Goal: Information Seeking & Learning: Learn about a topic

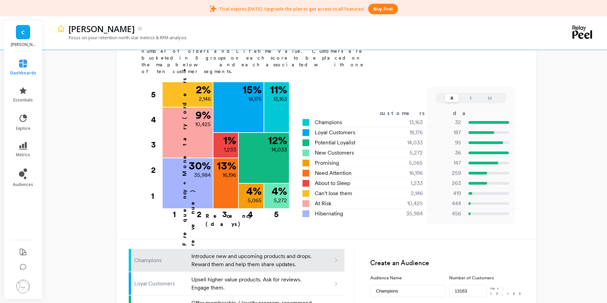
scroll to position [259, 0]
click at [26, 91] on icon at bounding box center [23, 91] width 8 height 8
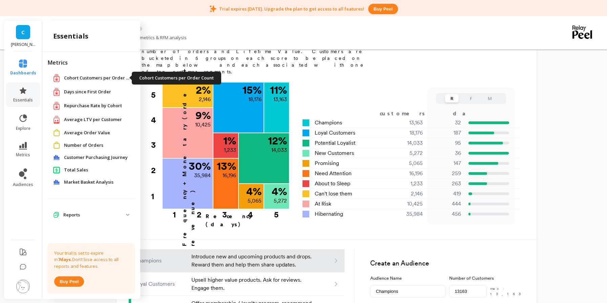
click at [96, 76] on span "Cohort Customers per Order Count" at bounding box center [98, 78] width 68 height 7
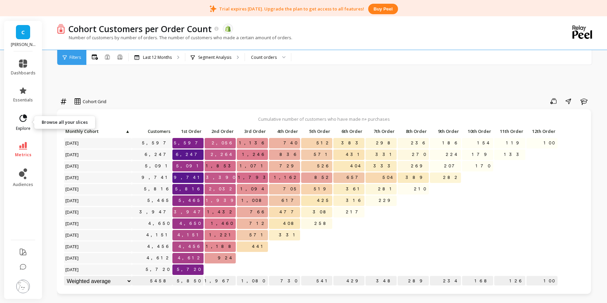
click at [16, 122] on link "explore" at bounding box center [23, 123] width 25 height 18
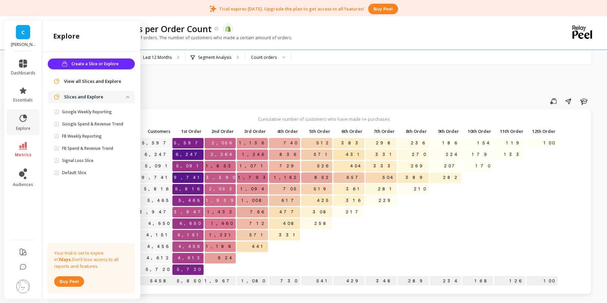
click at [17, 27] on link "C" at bounding box center [23, 32] width 14 height 14
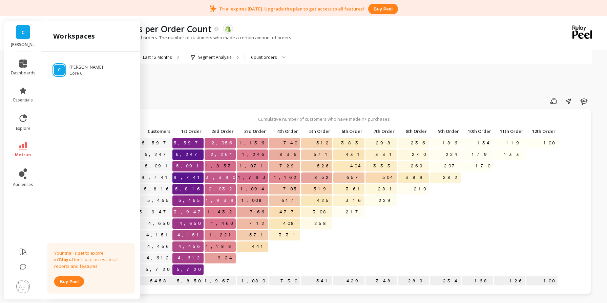
click at [20, 30] on link "C" at bounding box center [23, 32] width 14 height 14
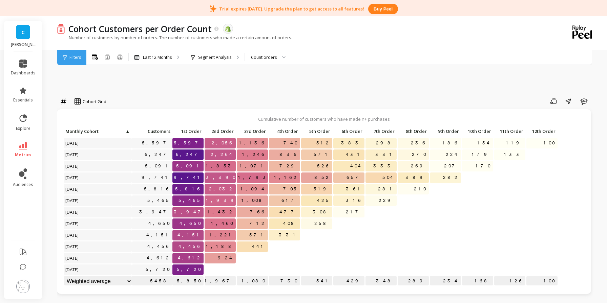
click at [20, 30] on link "C" at bounding box center [23, 32] width 14 height 14
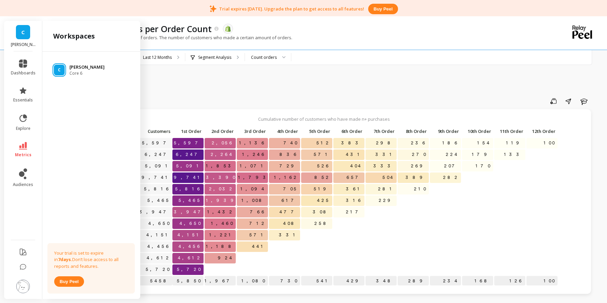
click at [73, 67] on p "[PERSON_NAME]" at bounding box center [86, 67] width 35 height 7
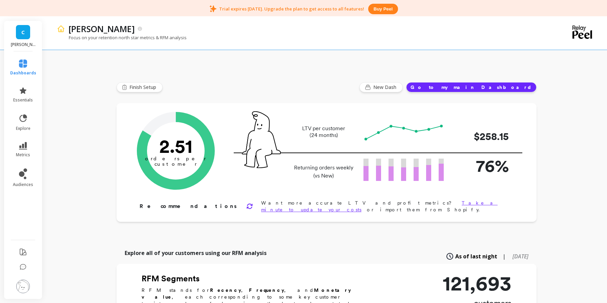
click at [512, 87] on button "Go to my main Dashboard" at bounding box center [471, 87] width 130 height 10
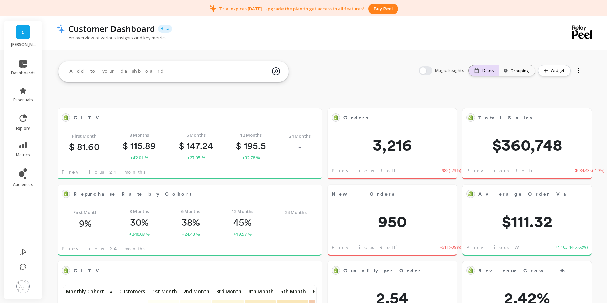
click at [490, 72] on p "Dates" at bounding box center [487, 70] width 11 height 5
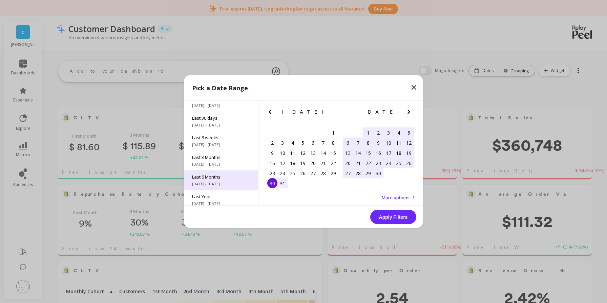
click at [220, 180] on div "Last 6 Months 4/1/2025 - 9/30/2025" at bounding box center [221, 181] width 74 height 20
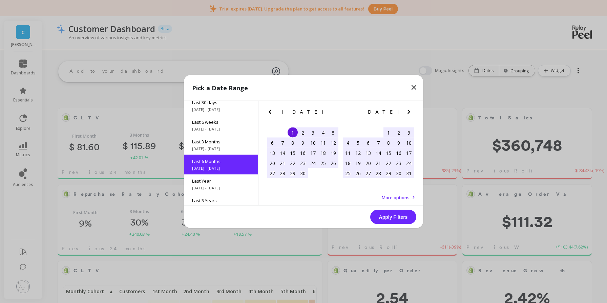
scroll to position [75, 0]
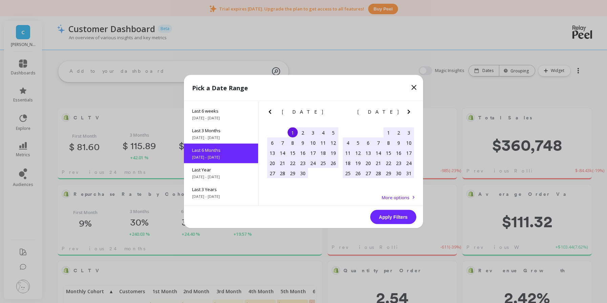
click at [392, 216] on button "Apply Filters" at bounding box center [393, 217] width 46 height 14
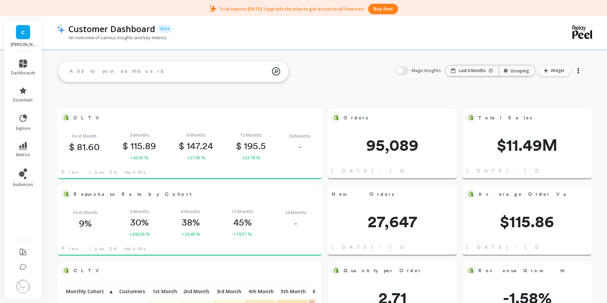
scroll to position [186, 250]
click at [23, 97] on link "essentials" at bounding box center [23, 95] width 25 height 16
click at [26, 119] on icon at bounding box center [23, 117] width 7 height 7
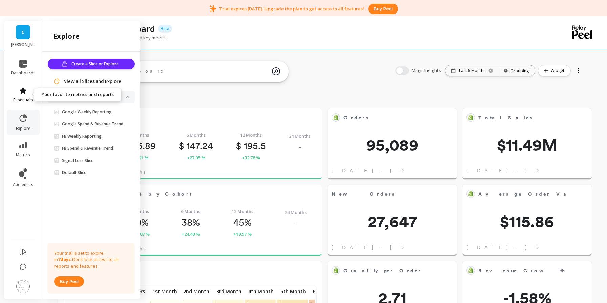
click at [28, 95] on link "essentials" at bounding box center [23, 95] width 25 height 16
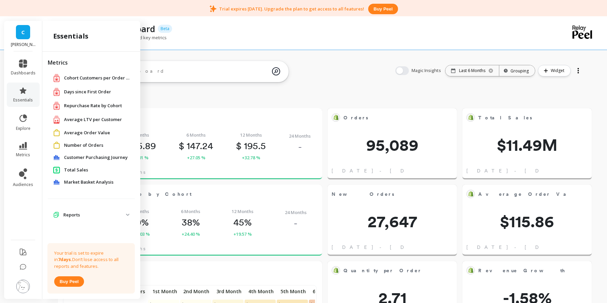
click at [123, 214] on p "Reports" at bounding box center [94, 215] width 63 height 7
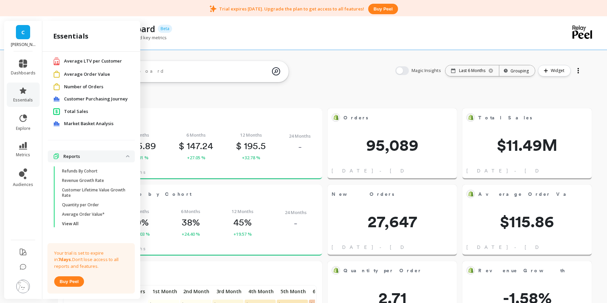
scroll to position [60, 0]
click at [83, 223] on span "View All" at bounding box center [94, 222] width 65 height 5
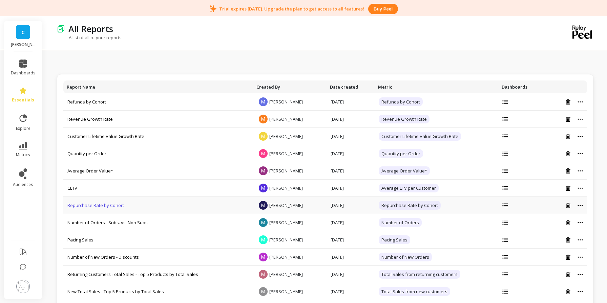
click at [96, 205] on link "Repurchase Rate by Cohort" at bounding box center [95, 205] width 57 height 6
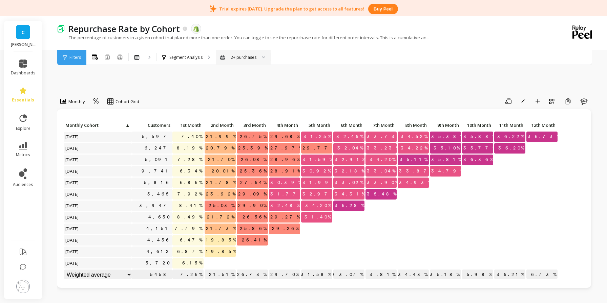
click at [262, 59] on div at bounding box center [261, 57] width 8 height 15
click at [584, 100] on icon "button" at bounding box center [583, 101] width 8 height 8
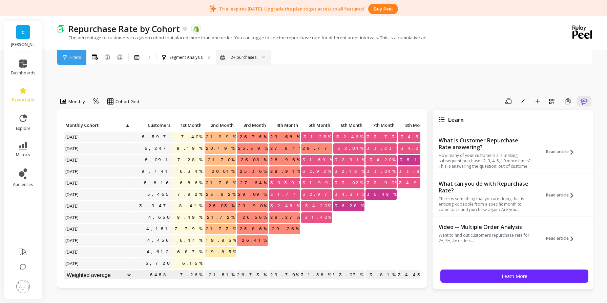
click at [586, 101] on icon "button" at bounding box center [583, 101] width 8 height 8
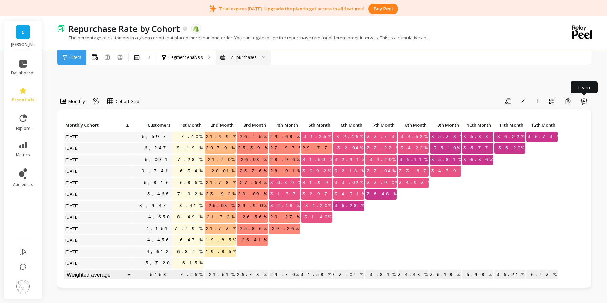
click at [24, 30] on span "C" at bounding box center [22, 32] width 3 height 8
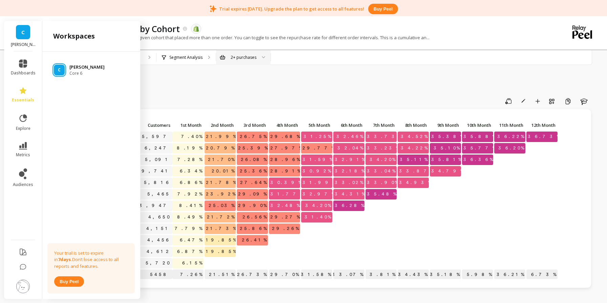
click at [73, 66] on p "[PERSON_NAME]" at bounding box center [86, 67] width 35 height 7
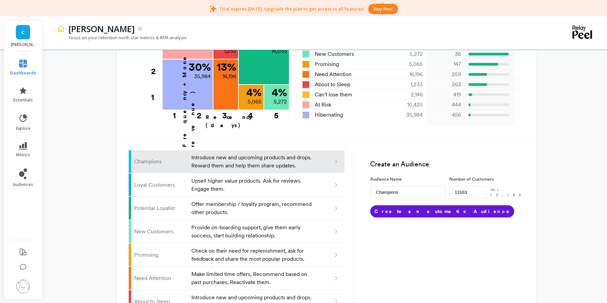
scroll to position [366, 0]
click at [23, 268] on icon at bounding box center [23, 267] width 7 height 7
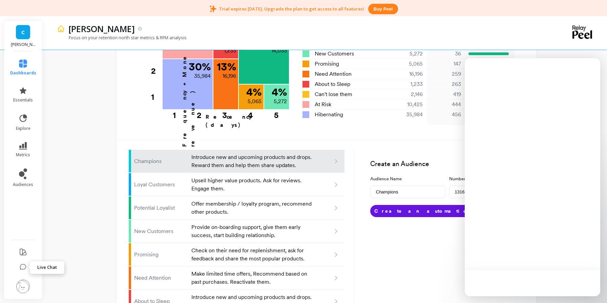
scroll to position [0, 0]
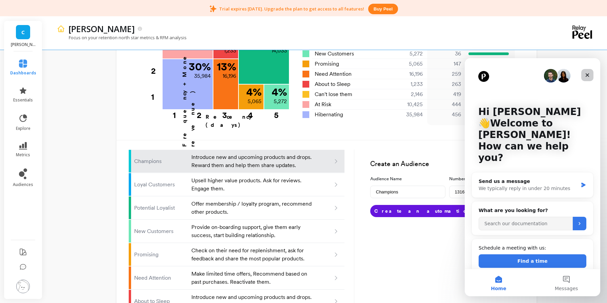
click at [586, 72] on icon "Close" at bounding box center [586, 74] width 5 height 5
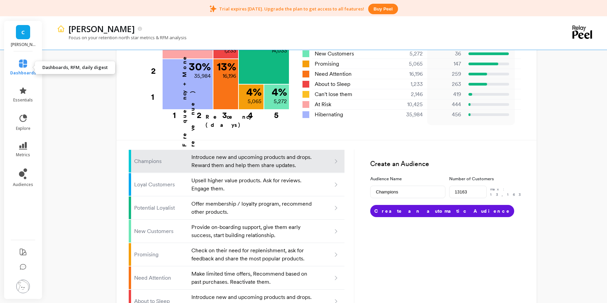
click at [27, 63] on icon at bounding box center [23, 64] width 8 height 8
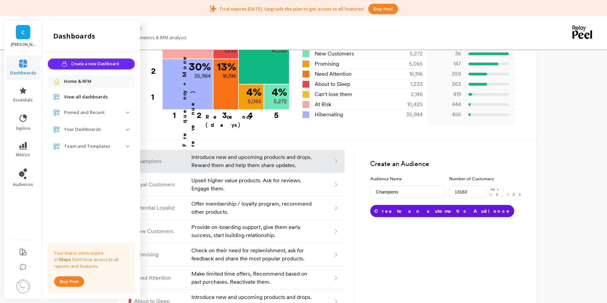
click at [79, 96] on span "View all dashboards" at bounding box center [86, 97] width 44 height 7
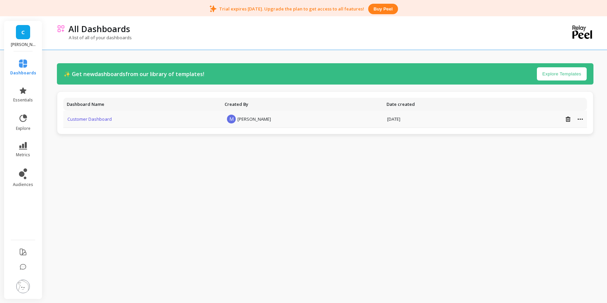
click at [87, 119] on link "Customer Dashboard" at bounding box center [89, 119] width 44 height 6
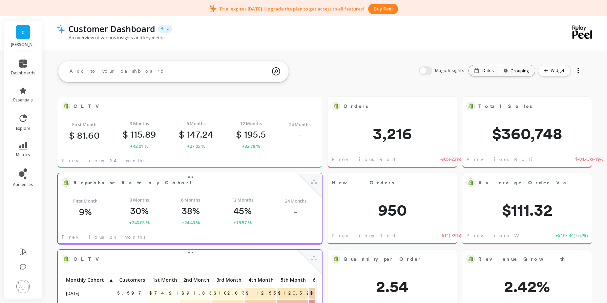
scroll to position [12, 0]
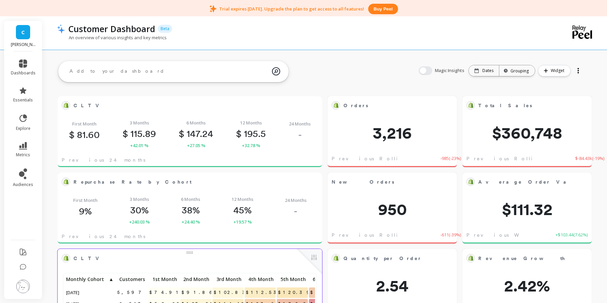
click at [577, 73] on div at bounding box center [577, 72] width 1 height 1
click at [545, 72] on icon "button" at bounding box center [545, 71] width 4 height 4
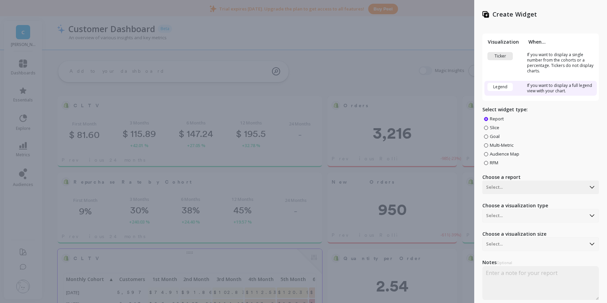
click at [438, 45] on div "Create Widget Visualization When... Ticker If you want to display a single numb…" at bounding box center [303, 151] width 607 height 303
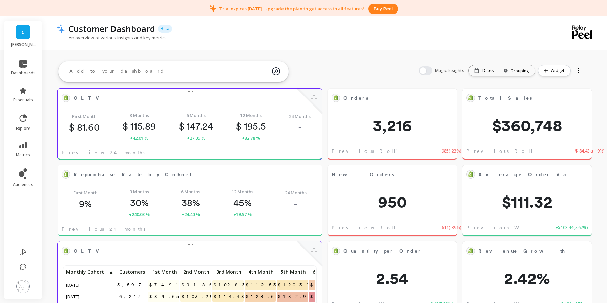
scroll to position [21, 0]
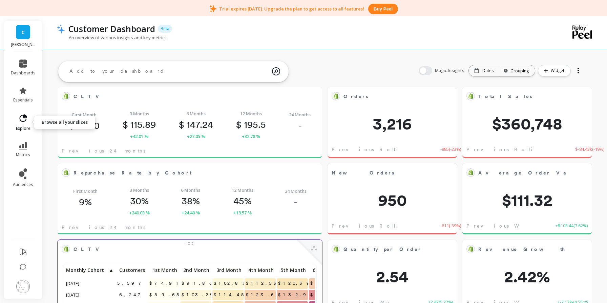
click at [20, 116] on icon at bounding box center [23, 117] width 7 height 7
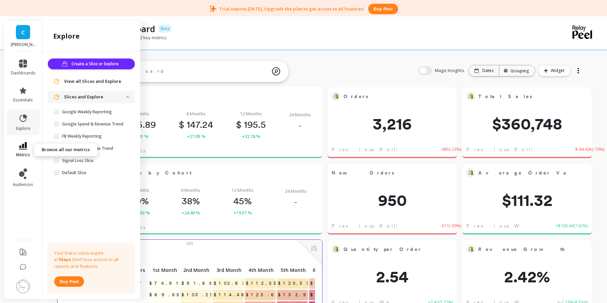
click at [24, 144] on icon at bounding box center [23, 145] width 8 height 7
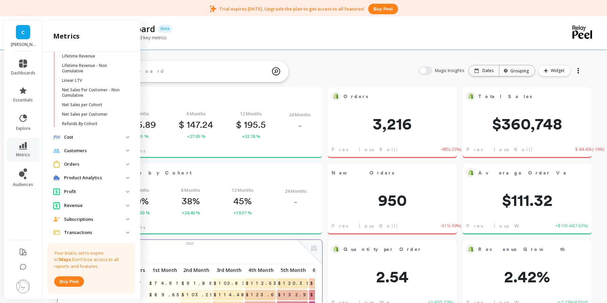
scroll to position [216, 0]
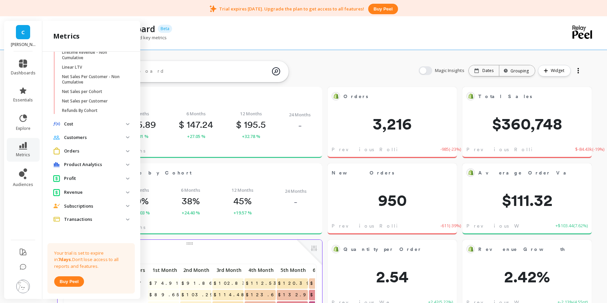
click at [126, 164] on img at bounding box center [127, 165] width 3 height 2
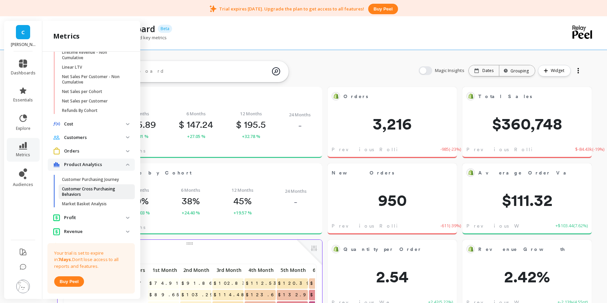
click at [105, 189] on p "Customer Cross Purchasing Behaviors" at bounding box center [94, 192] width 65 height 11
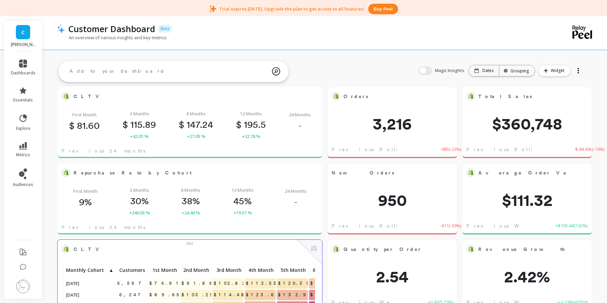
scroll to position [0, 0]
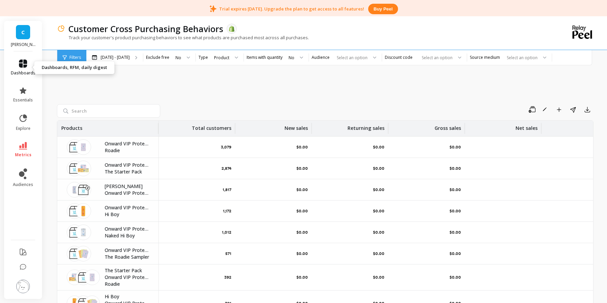
click at [24, 64] on icon at bounding box center [23, 64] width 8 height 8
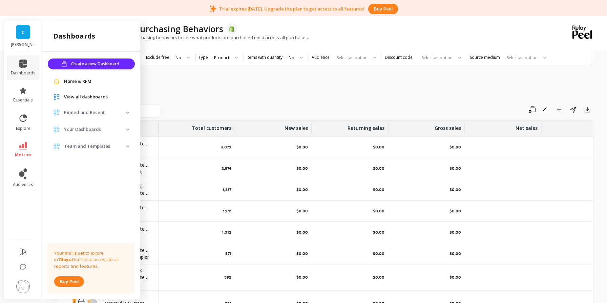
click at [72, 81] on span "Home & RFM" at bounding box center [77, 81] width 27 height 7
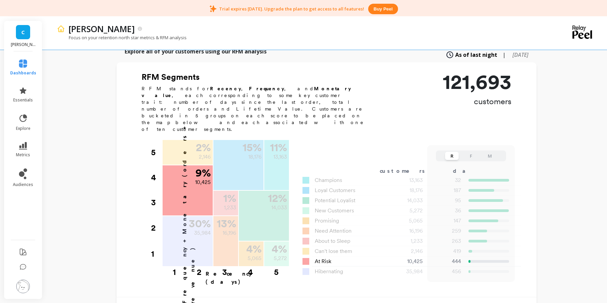
scroll to position [201, 0]
click at [411, 258] on div "10,425" at bounding box center [406, 262] width 48 height 8
click at [454, 258] on p "444" at bounding box center [446, 262] width 30 height 8
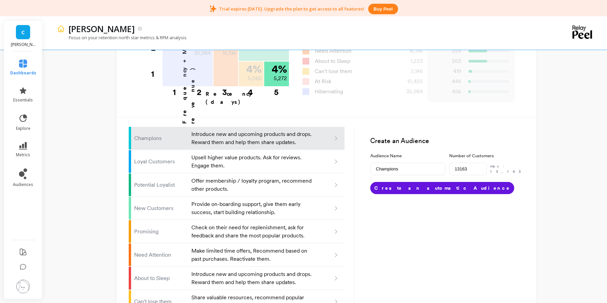
scroll to position [437, 0]
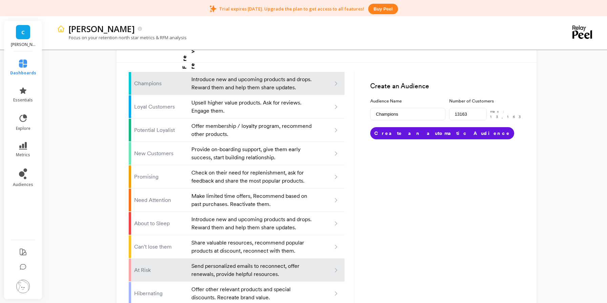
click at [317, 259] on li "At Risk Send personalized emails to reconnect, offer renewals, provide helpful …" at bounding box center [237, 270] width 216 height 23
type input "At risk"
type input "10425"
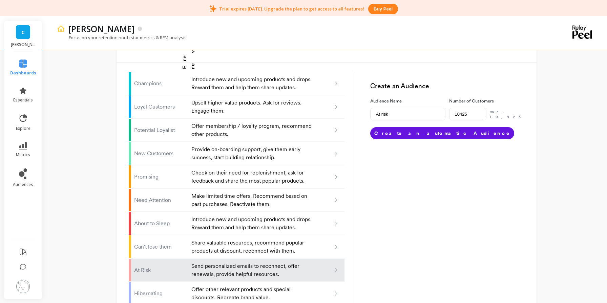
click at [336, 267] on icon at bounding box center [336, 270] width 6 height 6
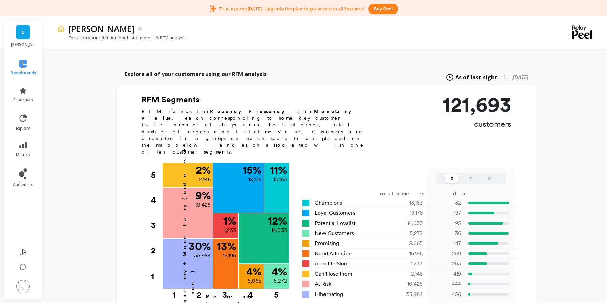
type input "Champions"
type input "13163"
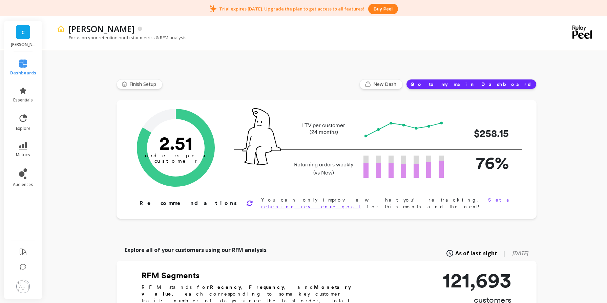
scroll to position [0, 0]
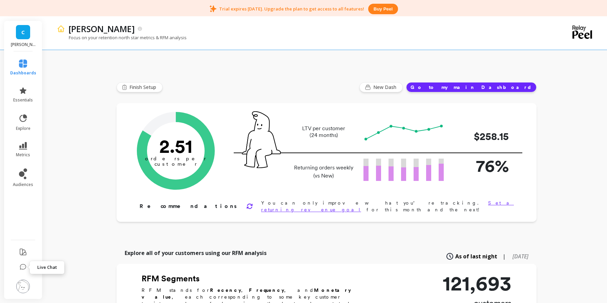
click at [23, 265] on icon at bounding box center [23, 267] width 7 height 7
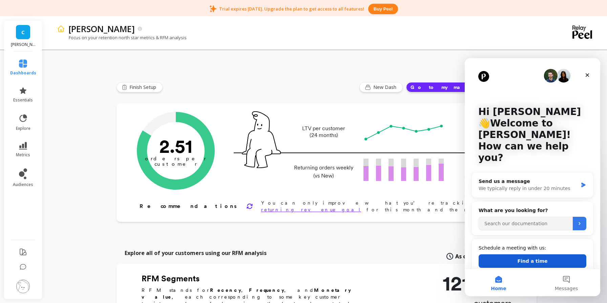
click at [506, 255] on button "Find a time" at bounding box center [532, 262] width 108 height 14
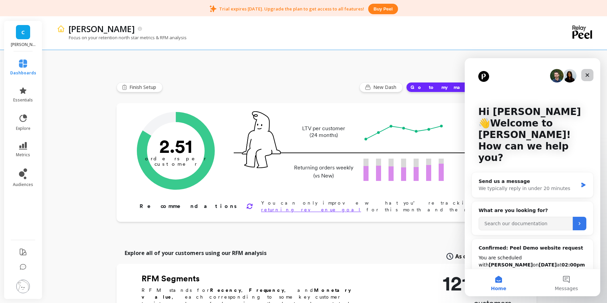
click at [588, 74] on icon "Close" at bounding box center [587, 75] width 4 height 4
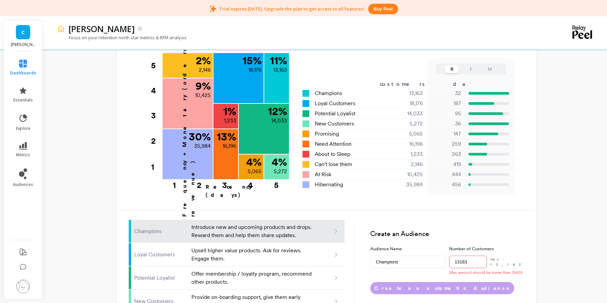
scroll to position [287, 0]
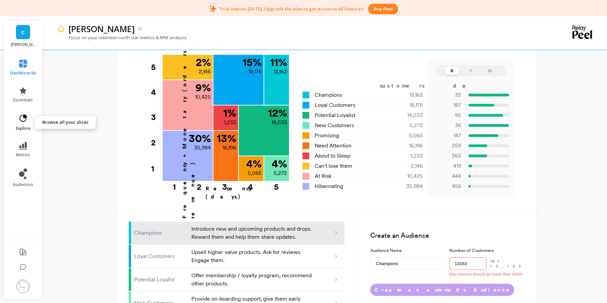
click at [21, 121] on icon at bounding box center [23, 117] width 7 height 7
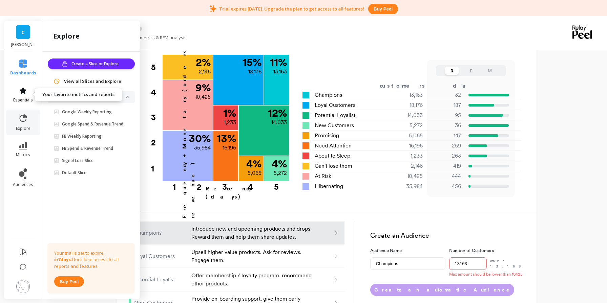
click at [28, 91] on link "essentials" at bounding box center [23, 95] width 26 height 16
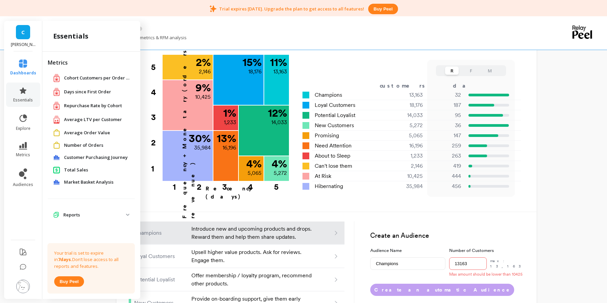
click at [89, 92] on span "Days since First Order" at bounding box center [87, 92] width 47 height 7
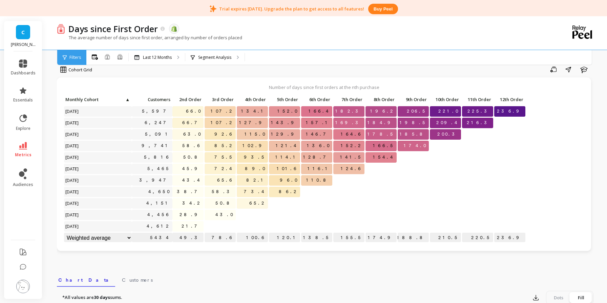
scroll to position [8, 0]
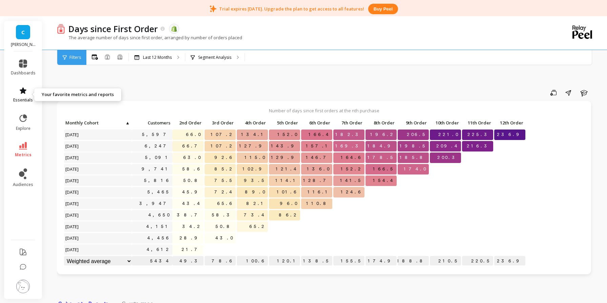
click at [21, 93] on icon at bounding box center [23, 91] width 8 height 8
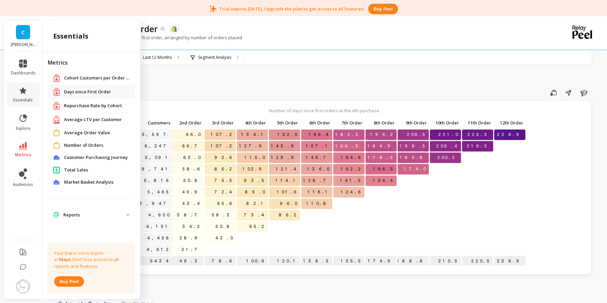
click at [109, 105] on span "Repurchase Rate by Cohort" at bounding box center [93, 106] width 58 height 7
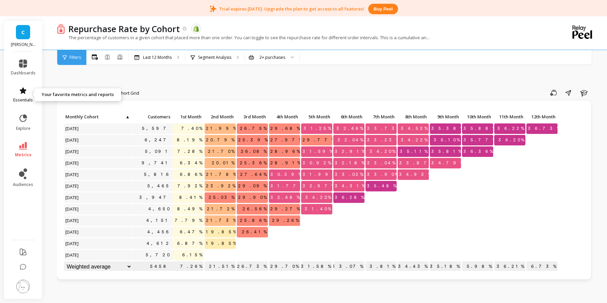
click at [24, 94] on icon at bounding box center [23, 91] width 8 height 8
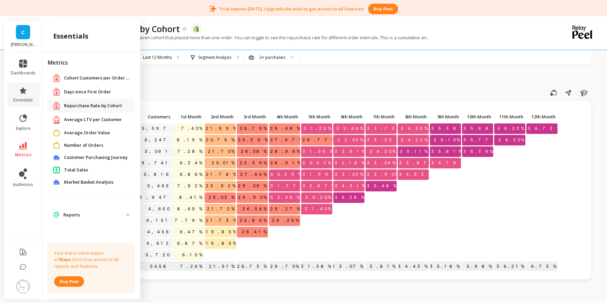
click at [73, 121] on span "Average LTV per Customer" at bounding box center [93, 119] width 58 height 7
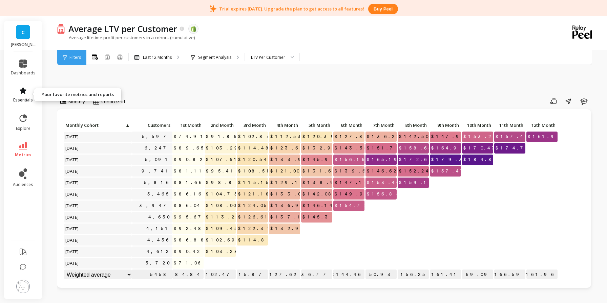
click at [26, 101] on span "essentials" at bounding box center [23, 99] width 20 height 5
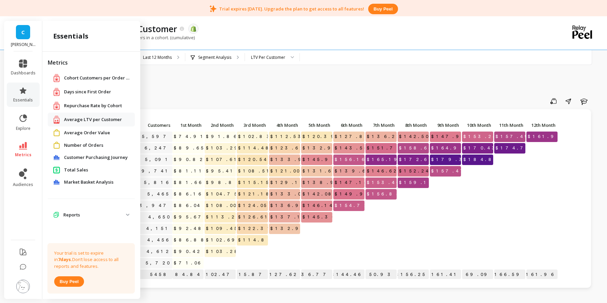
click at [79, 156] on span "Customer Purchasing Journey" at bounding box center [96, 157] width 64 height 7
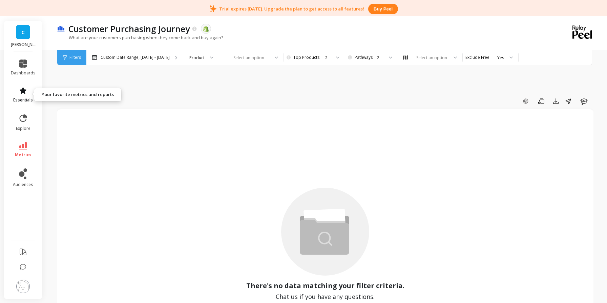
click at [23, 90] on icon at bounding box center [23, 90] width 7 height 6
